Goal: Contribute content: Contribute content

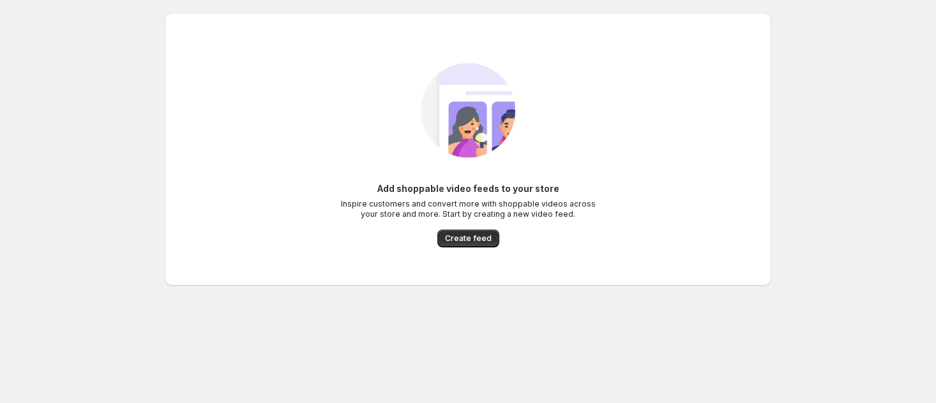
click at [465, 250] on div "Add shoppable video feeds to your store Inspire customers and convert more with…" at bounding box center [468, 149] width 586 height 222
click at [485, 229] on div "Add shoppable video feeds to your store Inspire customers and convert more with…" at bounding box center [467, 215] width 255 height 65
click at [539, 227] on div "Add shoppable video feeds to your store Inspire customers and convert more with…" at bounding box center [467, 215] width 255 height 65
click at [503, 241] on div "Add shoppable video feeds to your store Inspire customers and convert more with…" at bounding box center [467, 215] width 255 height 65
click at [496, 243] on button "Create feed" at bounding box center [468, 239] width 62 height 18
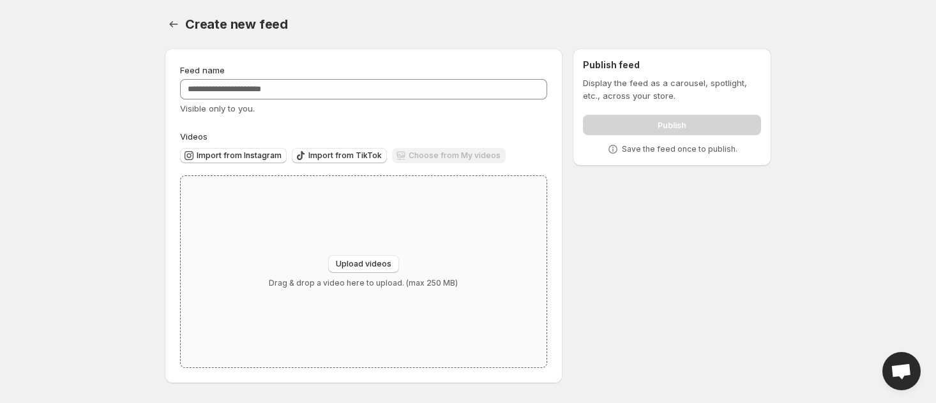
drag, startPoint x: 373, startPoint y: 281, endPoint x: 378, endPoint y: 276, distance: 7.2
click at [378, 276] on div "Upload videos Drag & drop a video here to upload. (max 250 MB)" at bounding box center [363, 271] width 189 height 33
type input "**********"
